Goal: Information Seeking & Learning: Find specific fact

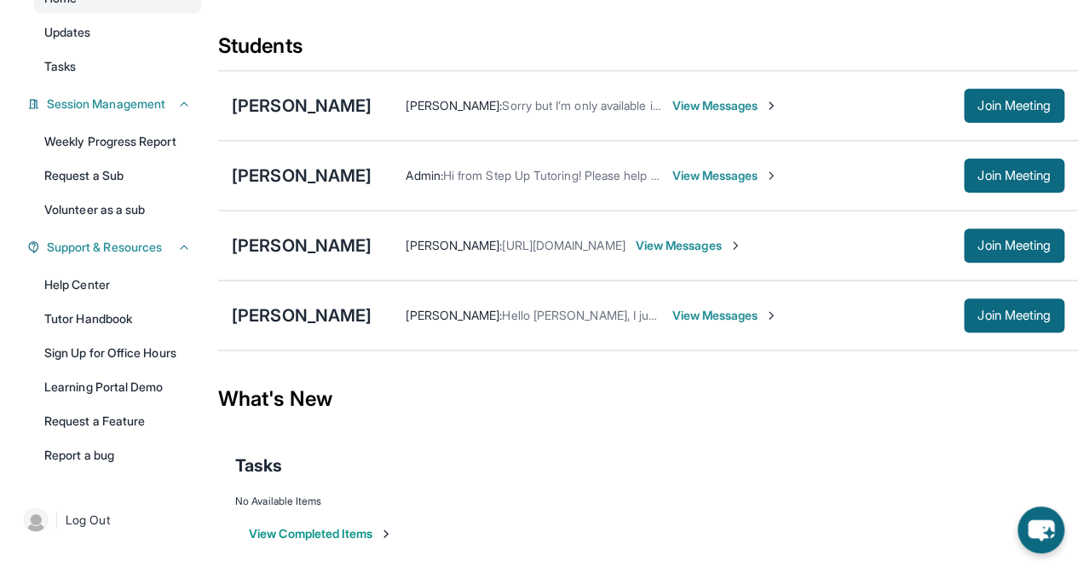
scroll to position [206, 0]
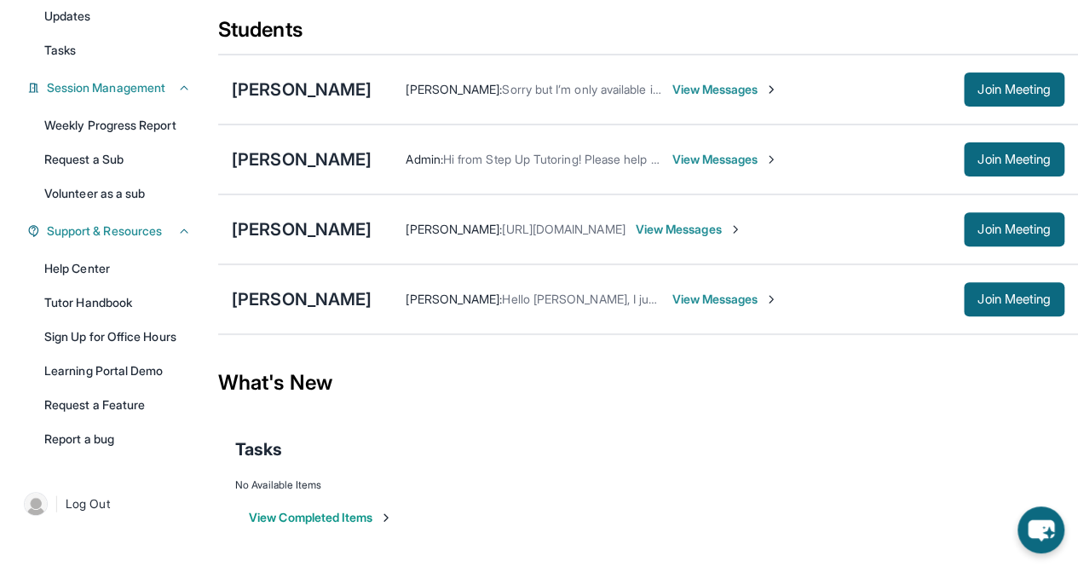
click at [419, 175] on div "Admin : Hi from Step Up Tutoring! Please help your student improve their academ…" at bounding box center [717, 159] width 693 height 34
click at [1011, 151] on button "Join Meeting" at bounding box center [1014, 159] width 101 height 34
click at [276, 301] on div "[PERSON_NAME]" at bounding box center [302, 299] width 140 height 24
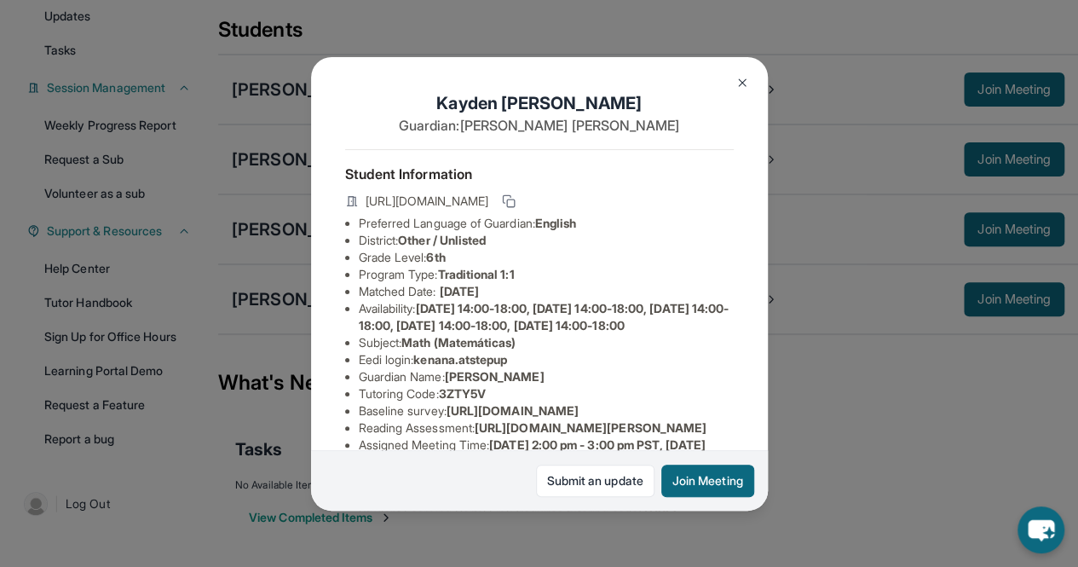
click at [738, 77] on img at bounding box center [742, 83] width 14 height 14
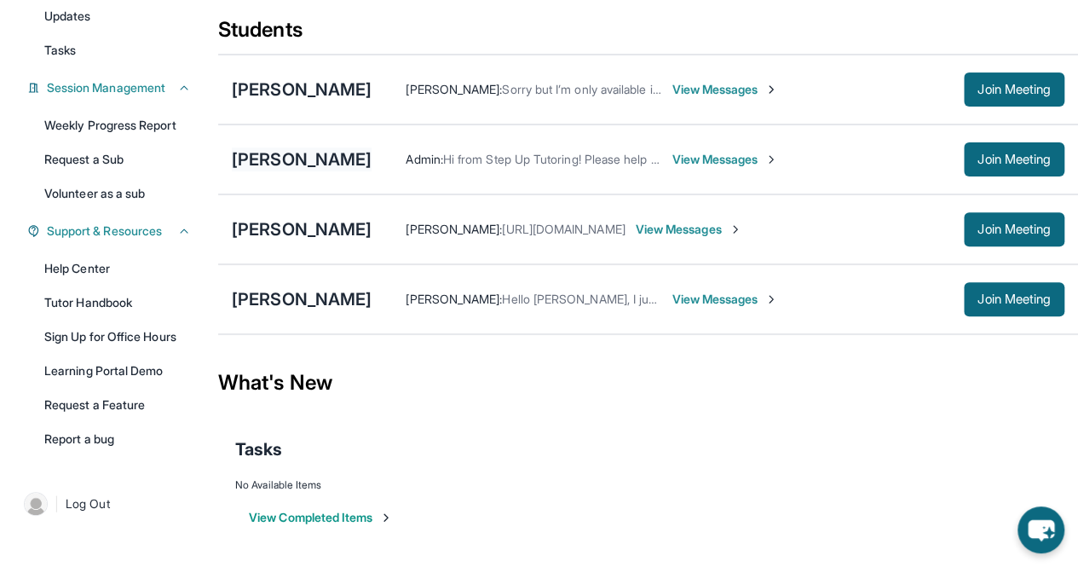
click at [319, 161] on div "[PERSON_NAME]" at bounding box center [302, 159] width 140 height 24
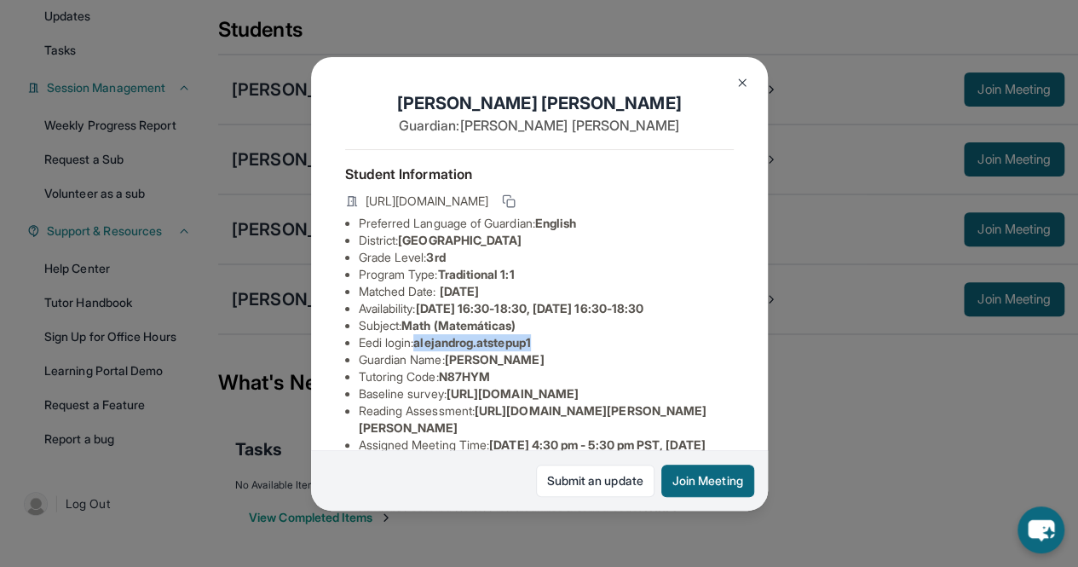
copy span "alejandrog.atstepup1"
drag, startPoint x: 419, startPoint y: 357, endPoint x: 605, endPoint y: 348, distance: 185.9
click at [605, 348] on li "Eedi login : alejandrog.atstepup1" at bounding box center [546, 342] width 375 height 17
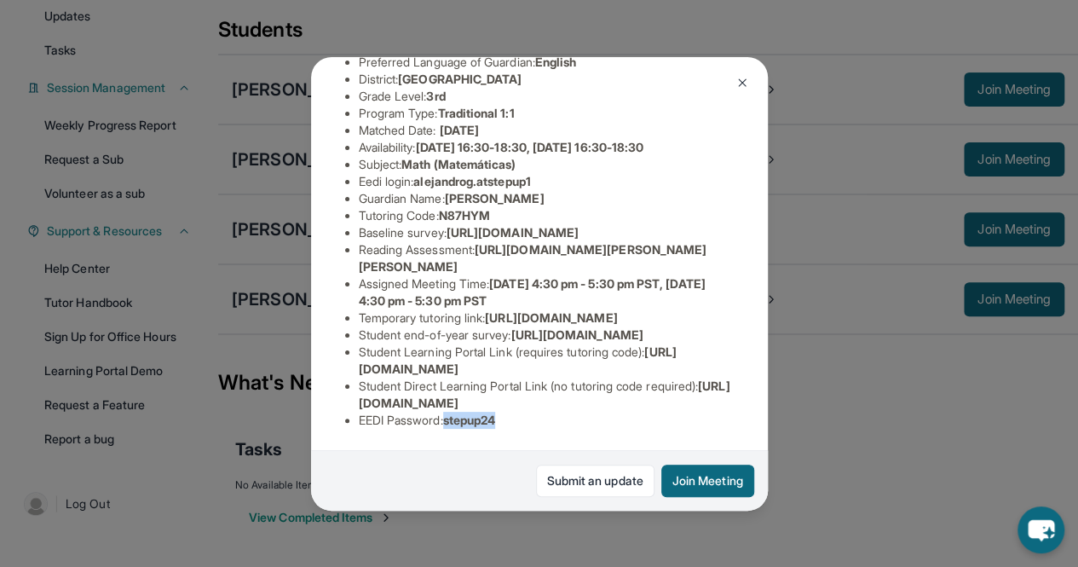
copy span "stepup24"
drag, startPoint x: 452, startPoint y: 403, endPoint x: 562, endPoint y: 401, distance: 109.9
click at [562, 412] on li "EEDI Password : stepup24" at bounding box center [546, 420] width 375 height 17
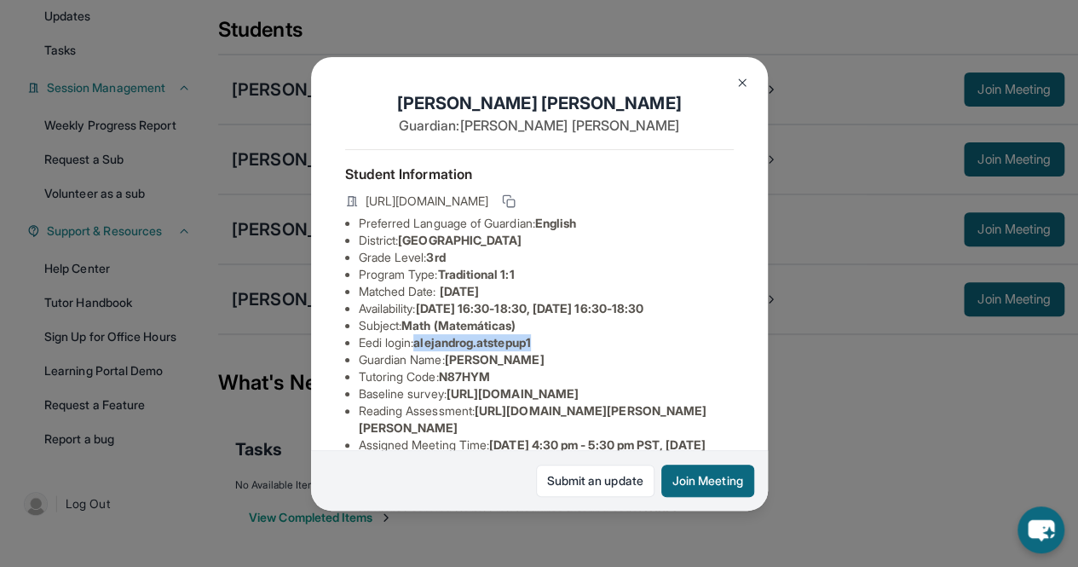
copy span "alejandrog.atstepup1"
drag, startPoint x: 421, startPoint y: 354, endPoint x: 591, endPoint y: 354, distance: 170.4
click at [591, 351] on li "Eedi login : alejandrog.atstepup1" at bounding box center [546, 342] width 375 height 17
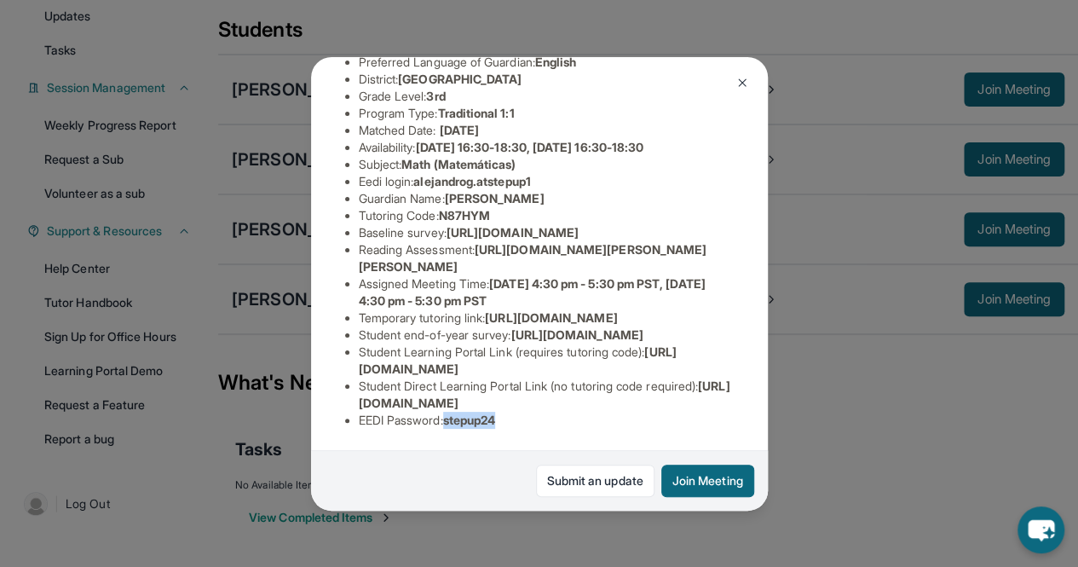
copy li "stepup24"
drag, startPoint x: 446, startPoint y: 410, endPoint x: 543, endPoint y: 406, distance: 96.3
click at [543, 412] on li "EEDI Password : stepup24" at bounding box center [546, 420] width 375 height 17
click at [439, 412] on li "EEDI Password : stepup24" at bounding box center [546, 420] width 375 height 17
copy span "stepup24"
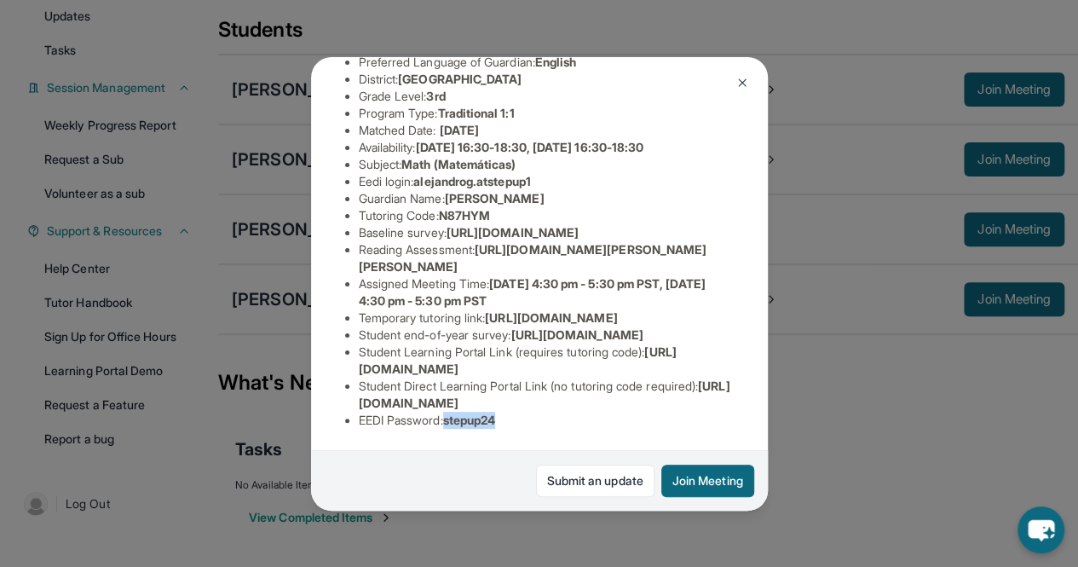
drag, startPoint x: 450, startPoint y: 403, endPoint x: 519, endPoint y: 411, distance: 69.4
click at [519, 412] on li "EEDI Password : stepup24" at bounding box center [546, 420] width 375 height 17
